Goal: Transaction & Acquisition: Subscribe to service/newsletter

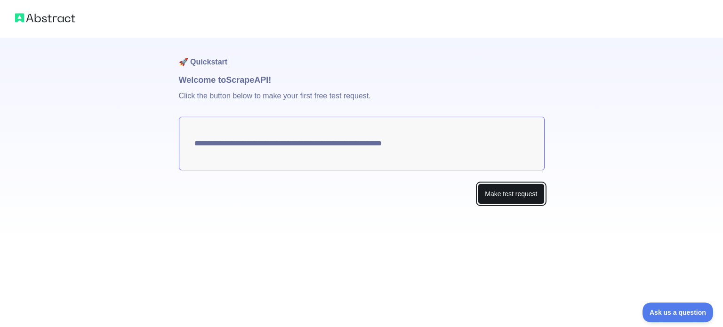
click at [492, 195] on button "Make test request" at bounding box center [511, 194] width 66 height 21
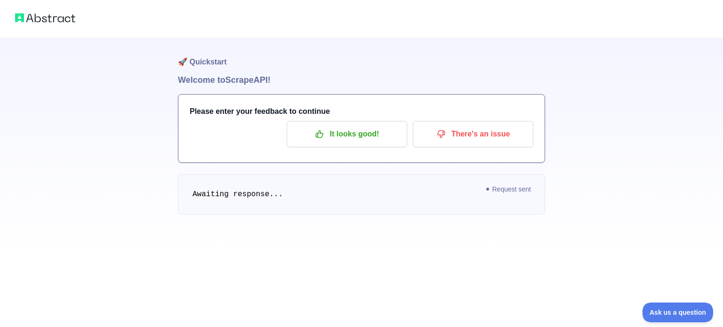
click at [521, 192] on span "Request sent" at bounding box center [509, 189] width 54 height 11
click at [326, 135] on p "It looks good!" at bounding box center [347, 134] width 106 height 16
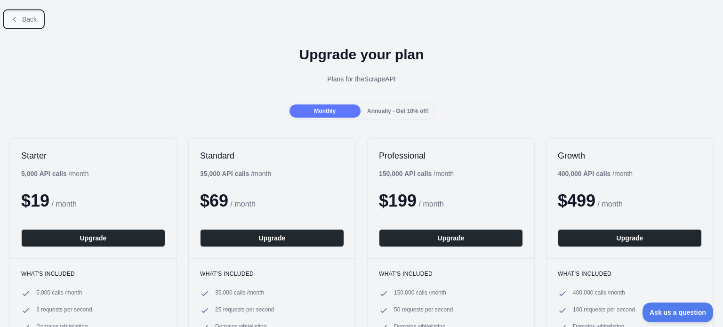
click at [19, 18] on button "Back" at bounding box center [24, 19] width 38 height 16
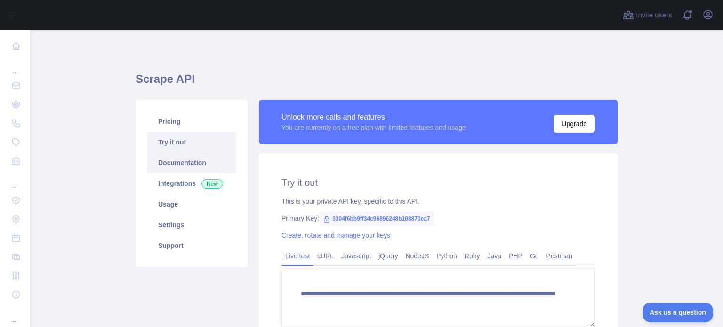
click at [185, 160] on link "Documentation" at bounding box center [191, 163] width 89 height 21
